Goal: Check status

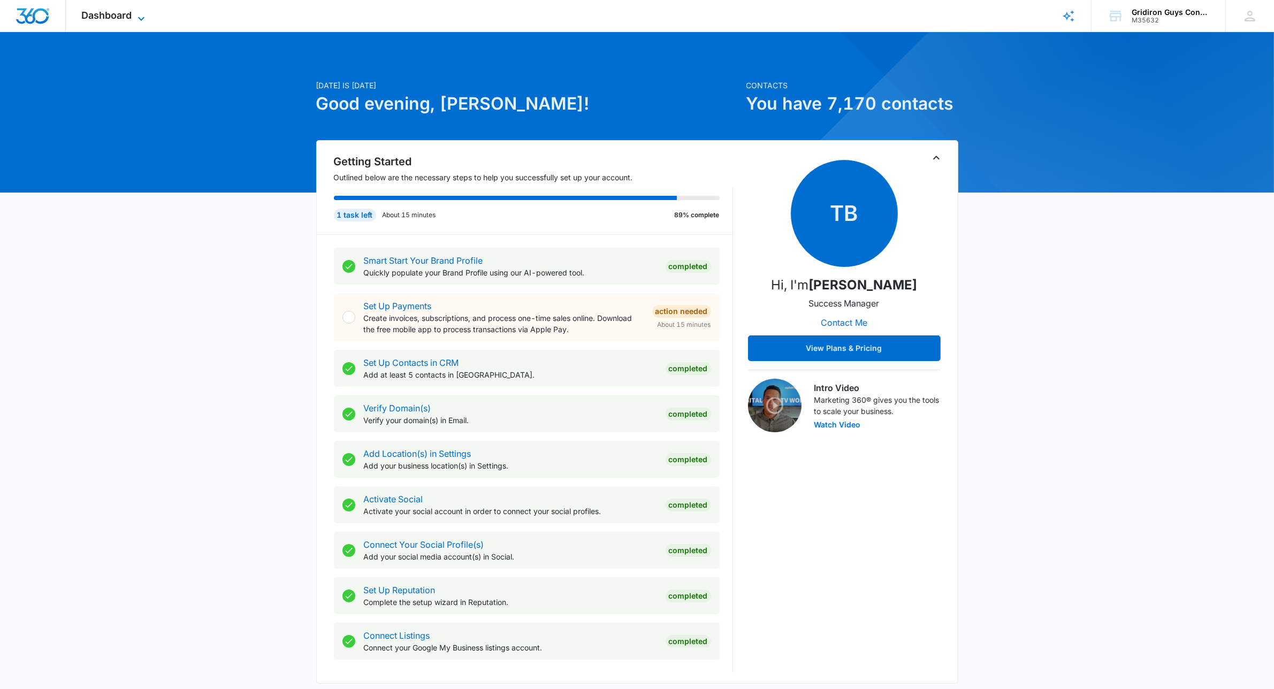
click at [110, 17] on span "Dashboard" at bounding box center [107, 15] width 50 height 11
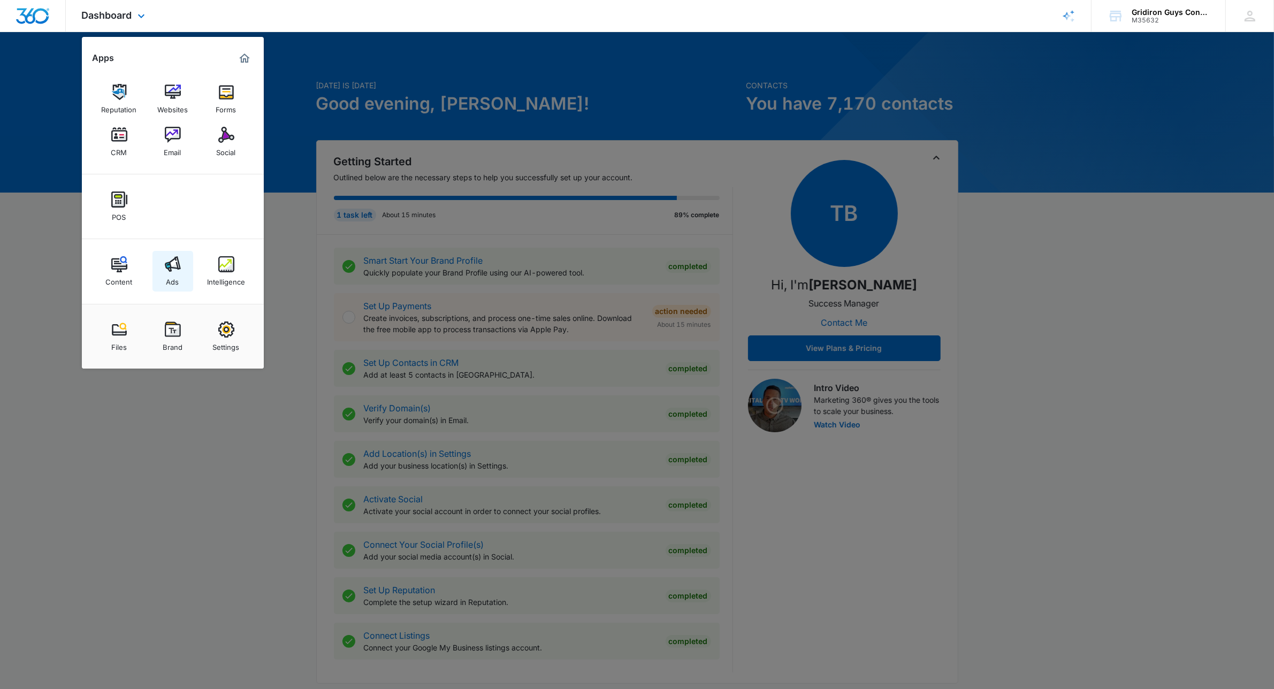
click at [178, 268] on img at bounding box center [173, 264] width 16 height 16
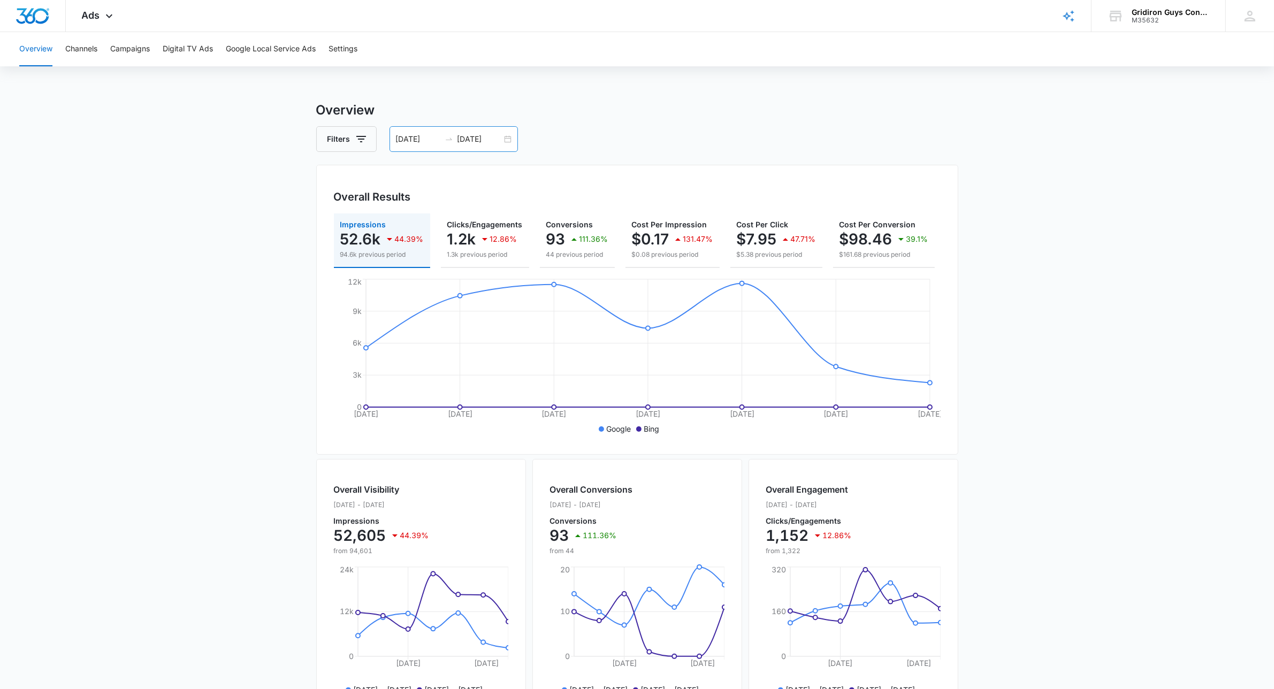
click at [504, 141] on div "[DATE] [DATE]" at bounding box center [454, 139] width 128 height 26
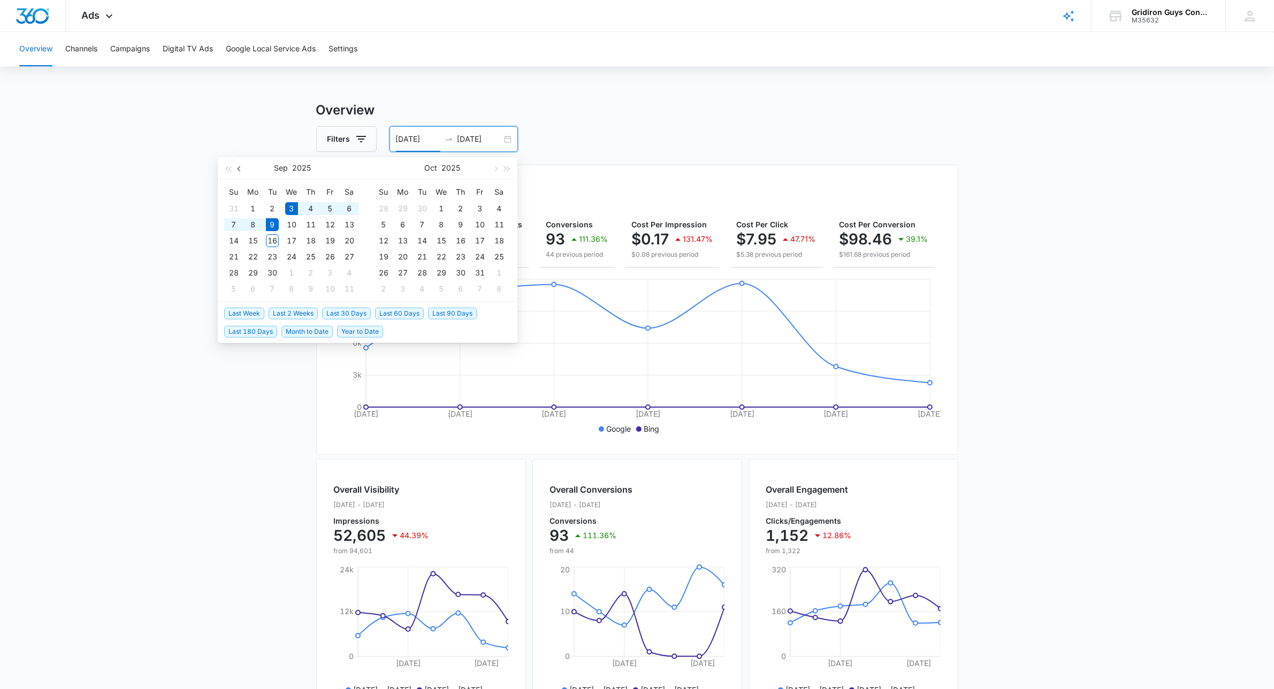
click at [241, 172] on button "button" at bounding box center [240, 167] width 12 height 21
type input "[DATE]"
click at [331, 209] on div "1" at bounding box center [330, 208] width 13 height 13
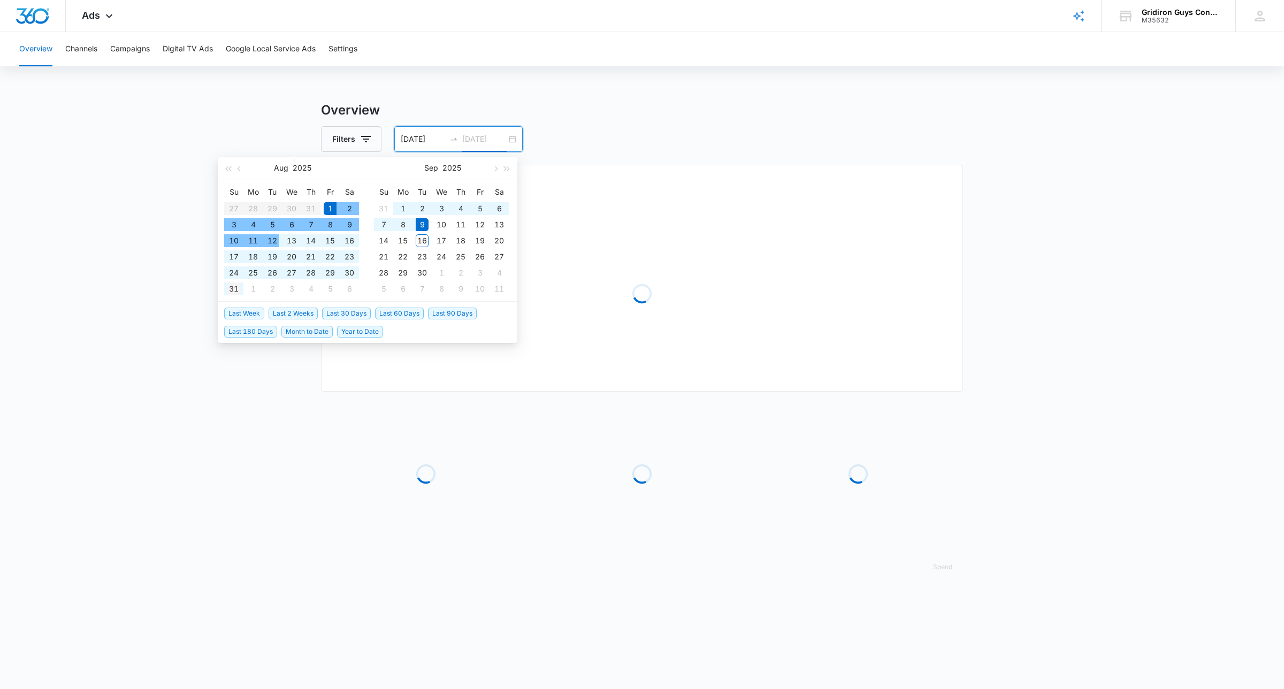
type input "[DATE]"
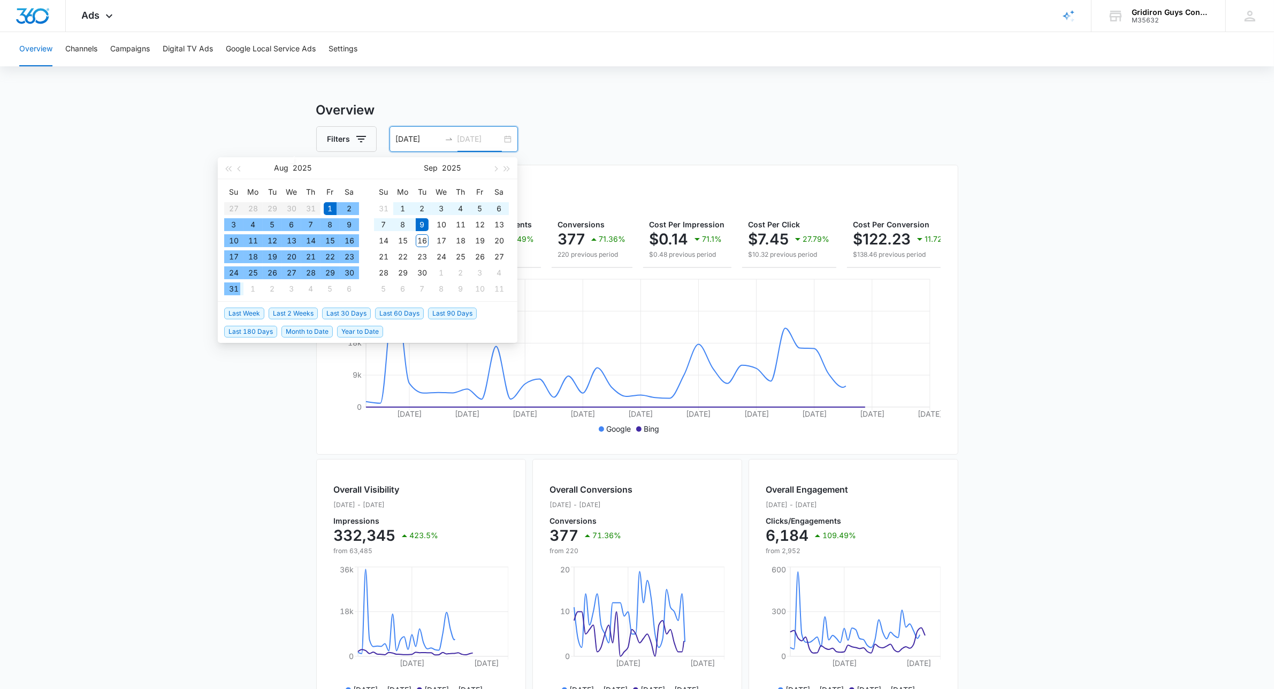
click at [237, 289] on div "31" at bounding box center [233, 289] width 13 height 13
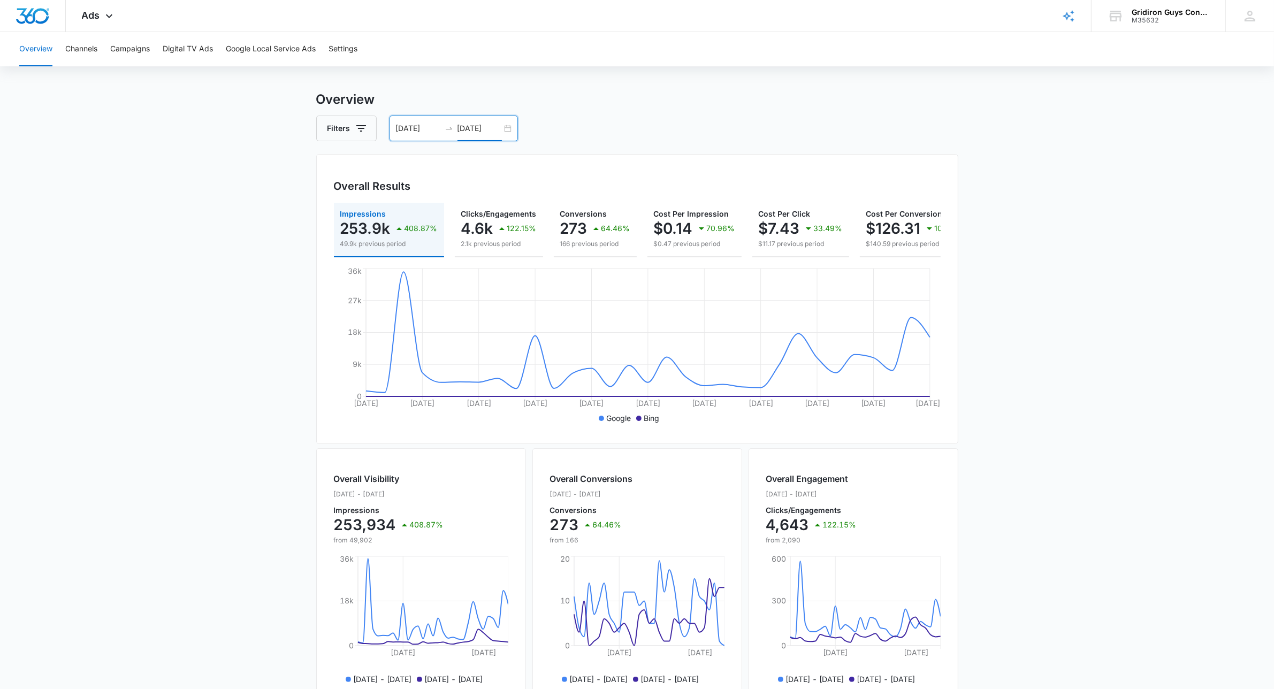
click at [505, 127] on div "[DATE] [DATE]" at bounding box center [454, 129] width 128 height 26
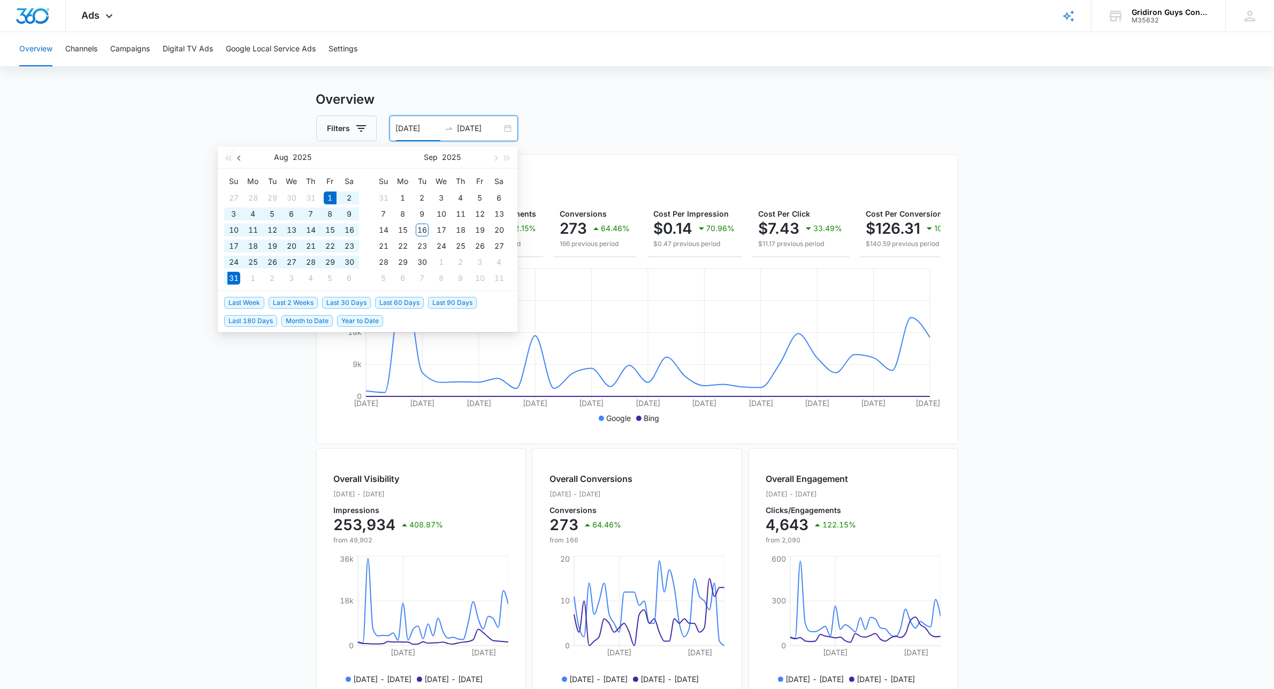
click at [241, 158] on span "button" at bounding box center [240, 157] width 5 height 5
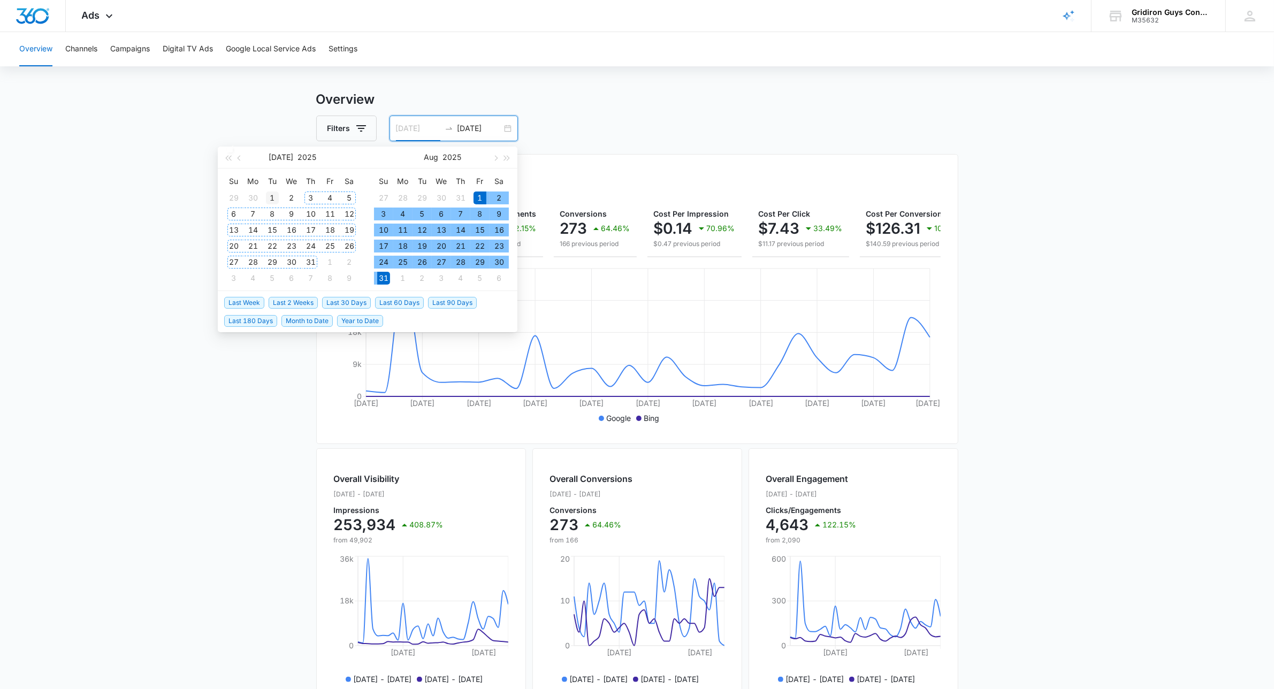
type input "[DATE]"
click at [276, 195] on div "1" at bounding box center [272, 198] width 13 height 13
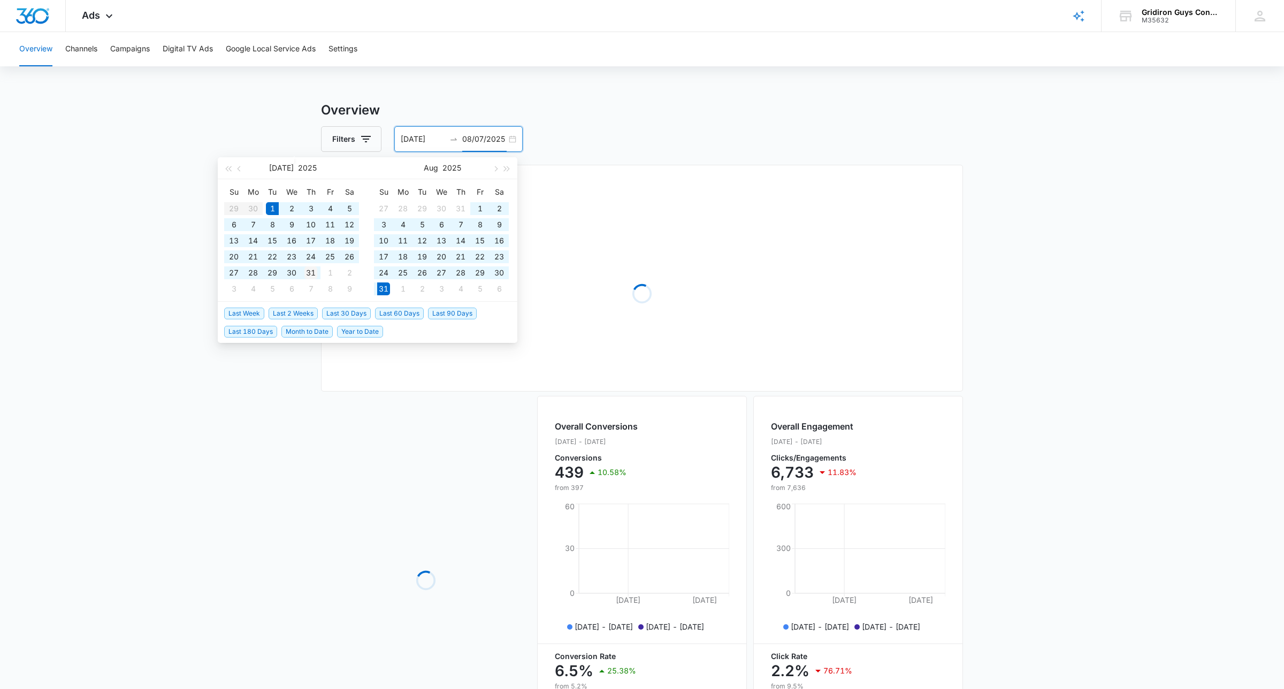
type input "[DATE]"
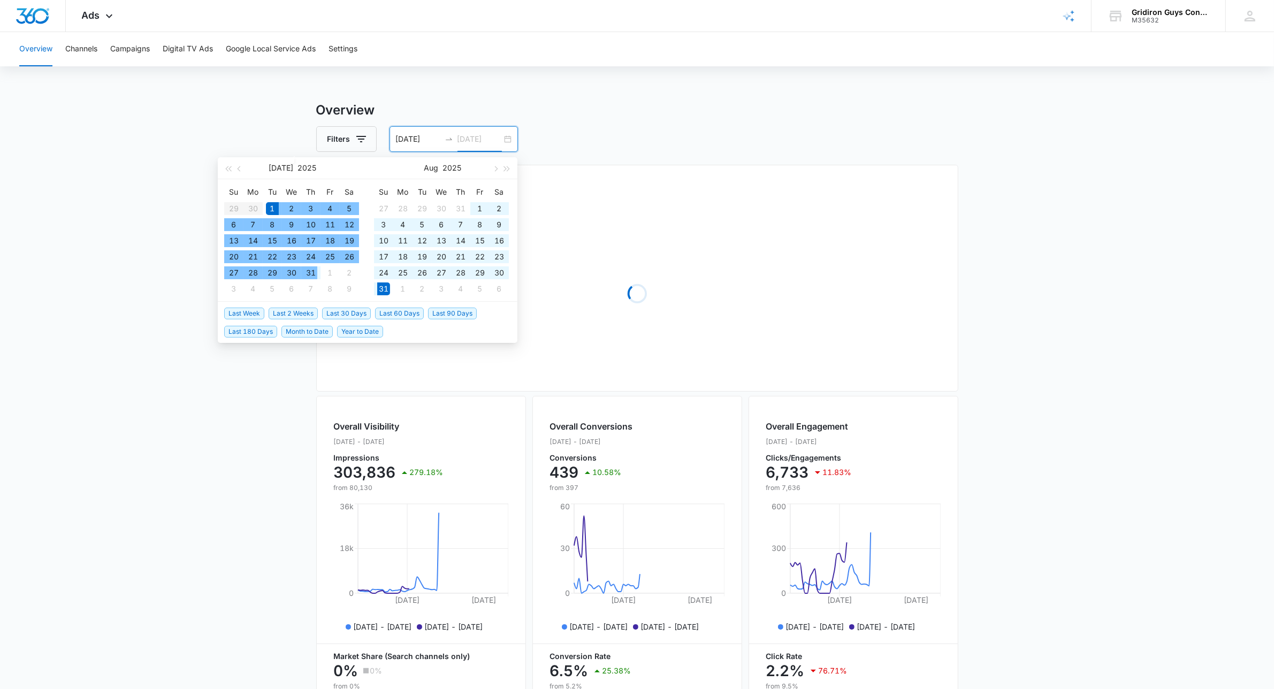
click at [314, 272] on div "31" at bounding box center [310, 272] width 13 height 13
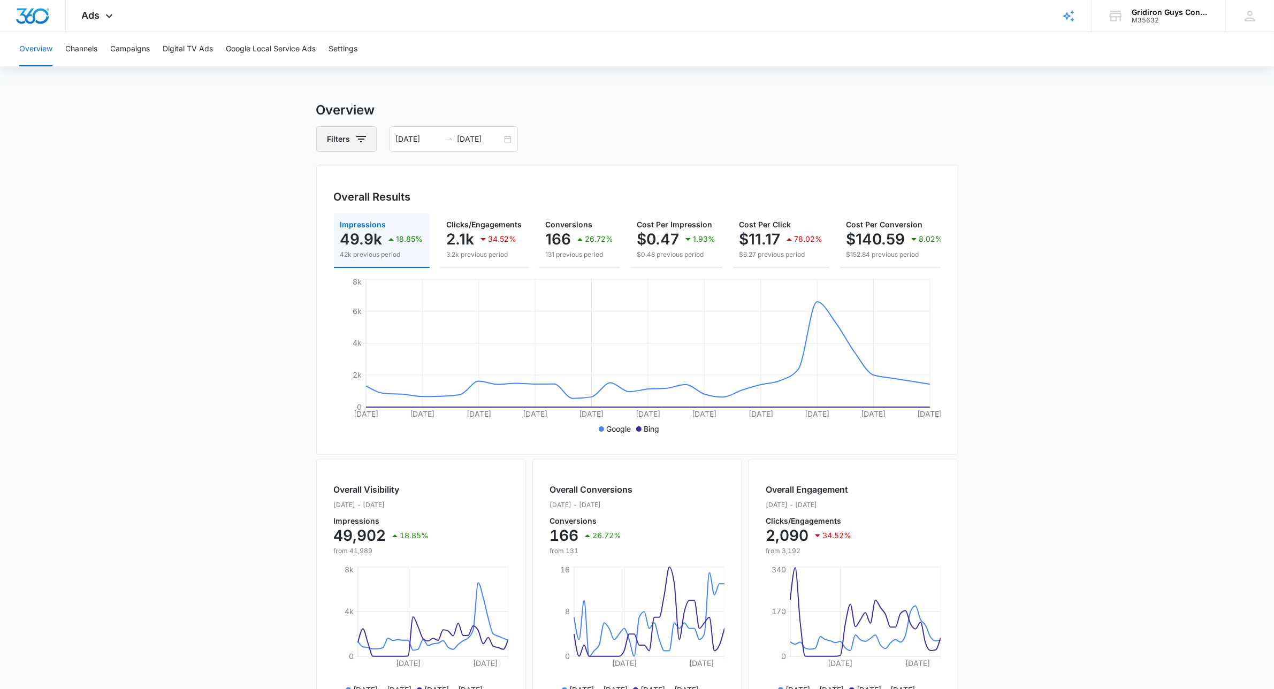
click at [365, 139] on icon "button" at bounding box center [361, 139] width 13 height 13
click at [421, 108] on h3 "Overview" at bounding box center [637, 110] width 642 height 19
click at [415, 143] on input "[DATE]" at bounding box center [418, 139] width 44 height 12
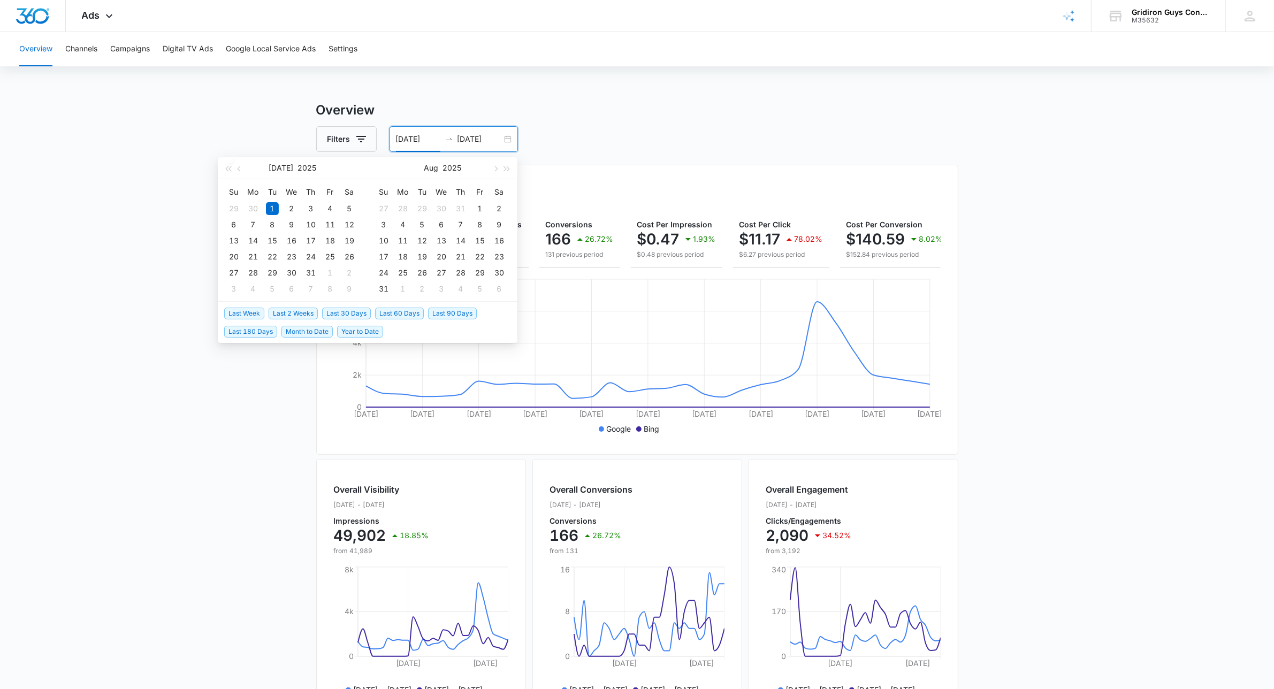
click at [305, 332] on span "Month to Date" at bounding box center [306, 332] width 51 height 12
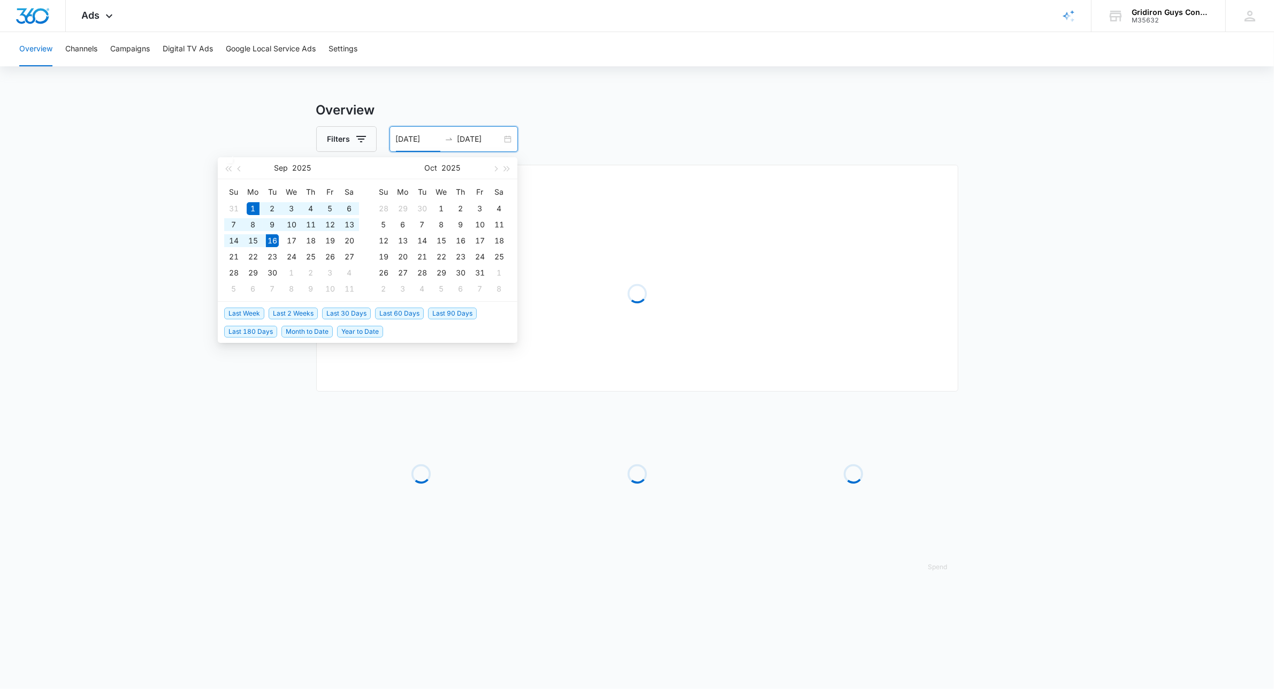
type input "[DATE]"
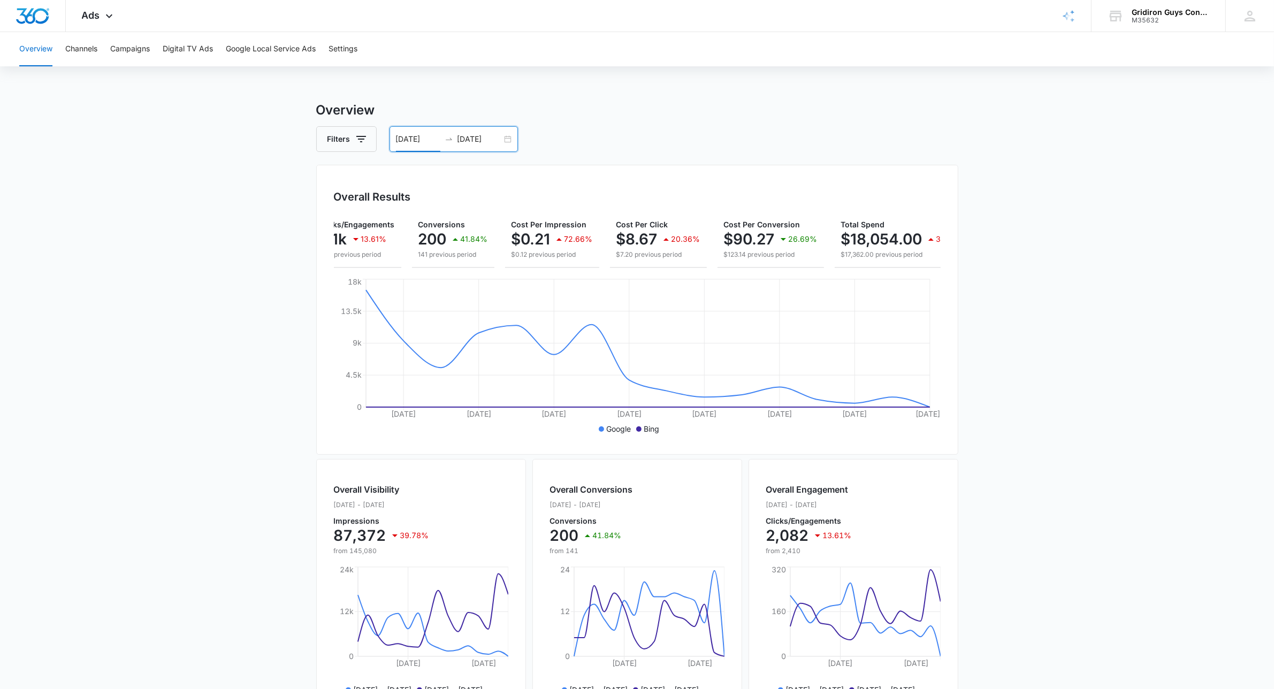
scroll to position [0, 156]
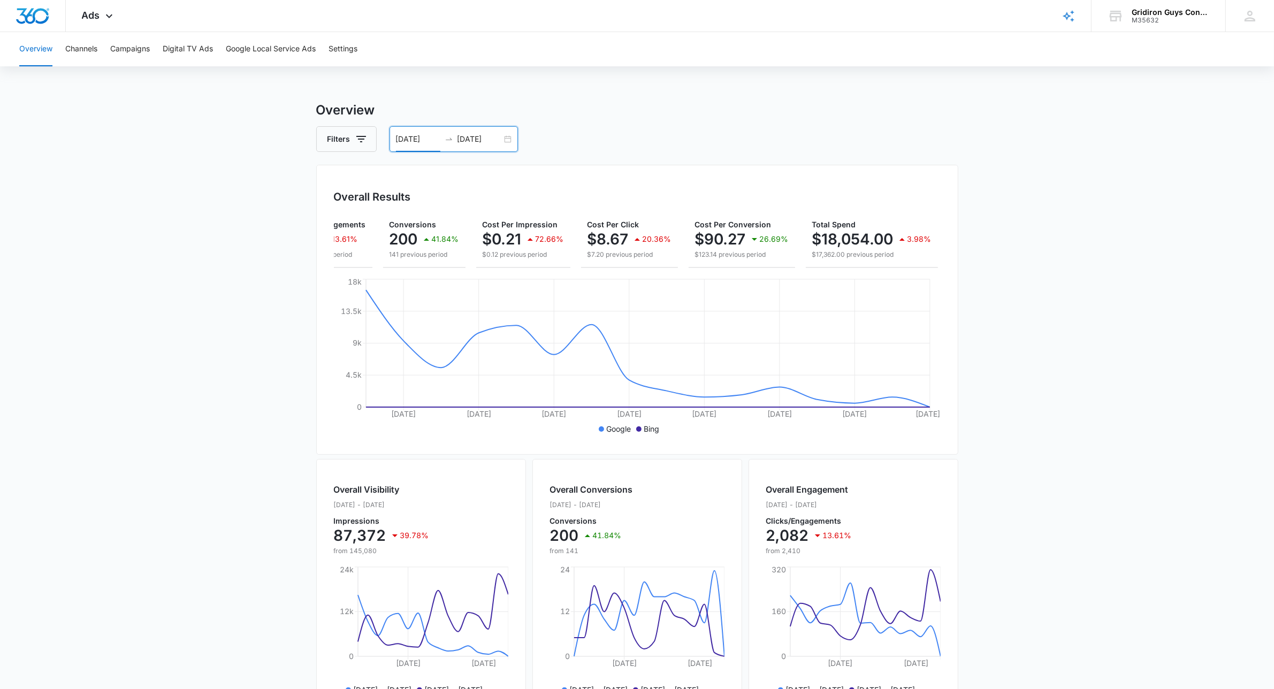
click at [428, 142] on input "[DATE]" at bounding box center [418, 139] width 44 height 12
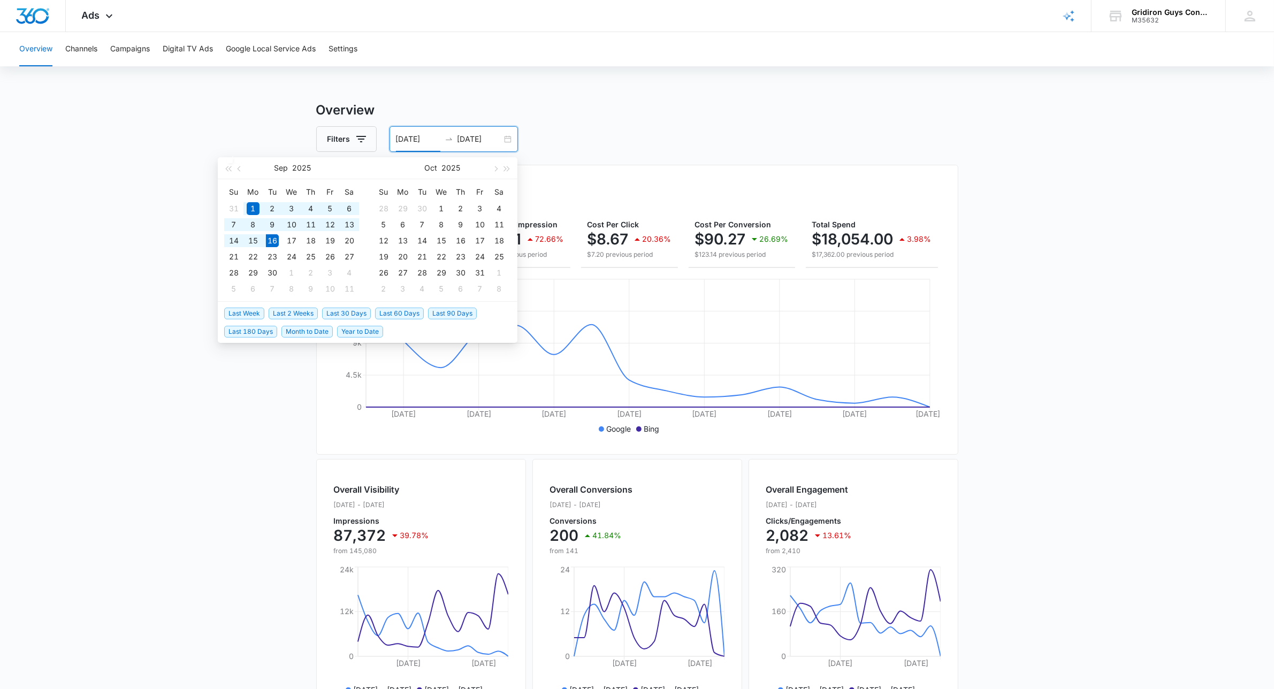
click at [331, 311] on span "Last 30 Days" at bounding box center [346, 314] width 49 height 12
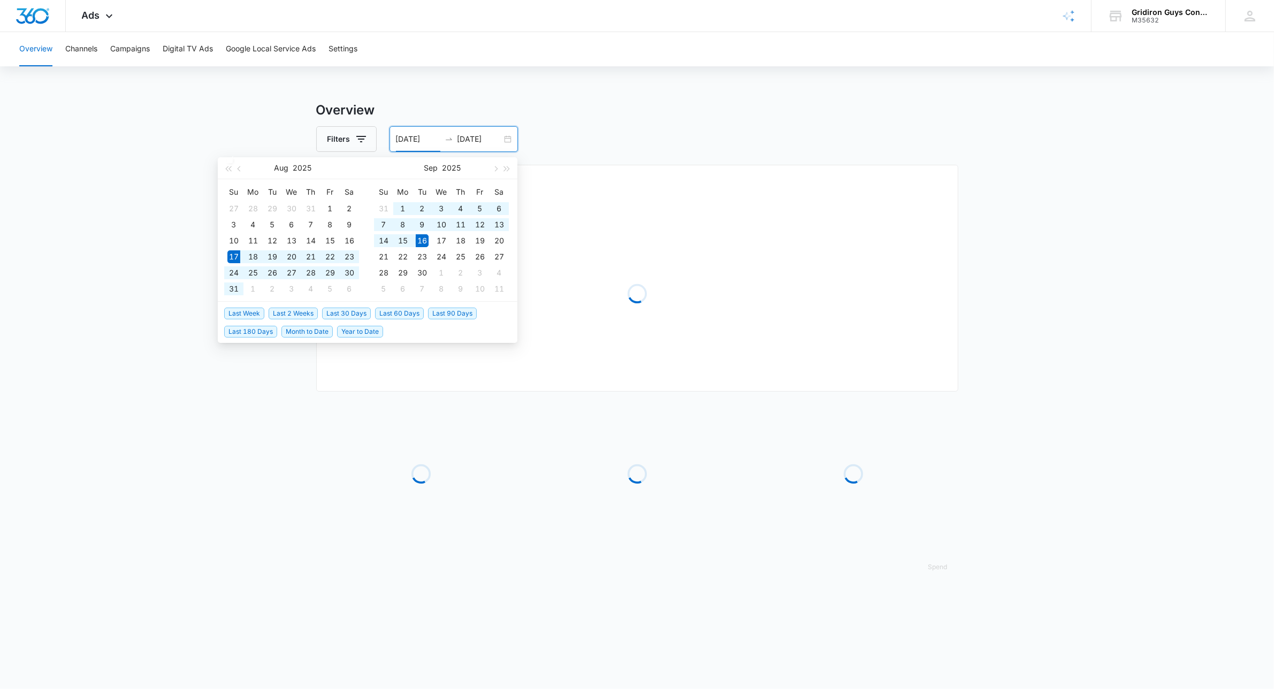
type input "[DATE]"
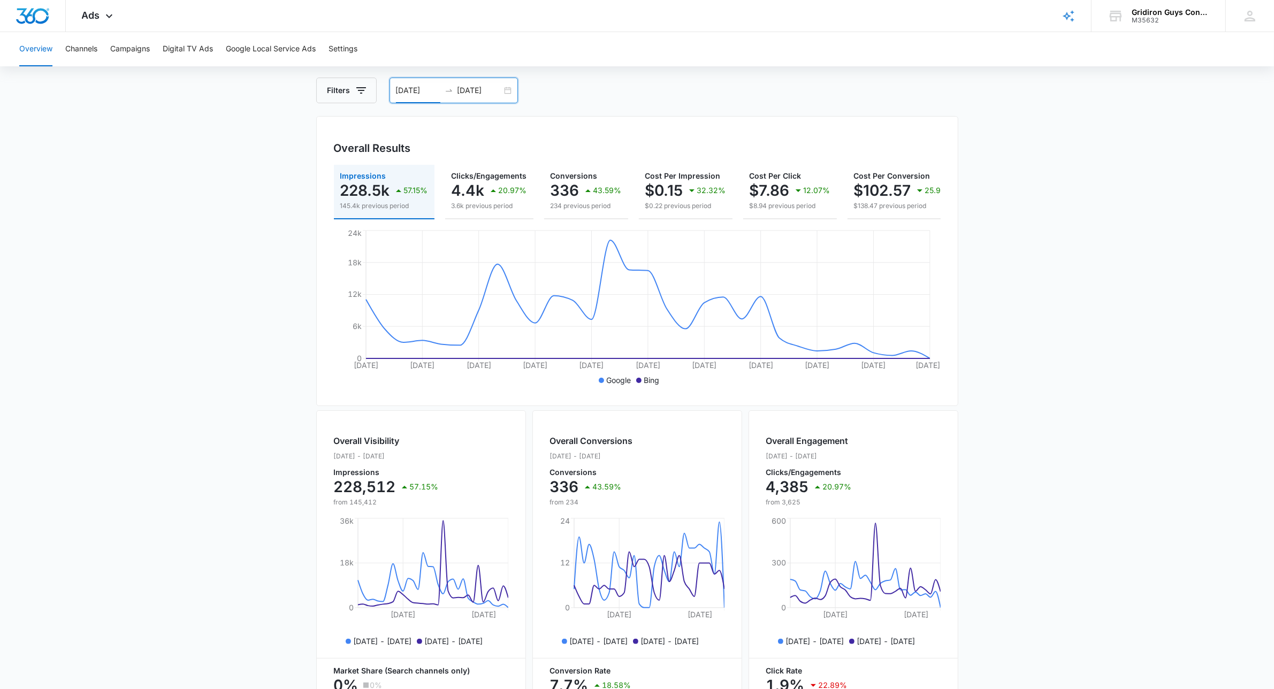
scroll to position [0, 0]
